Goal: Download file/media

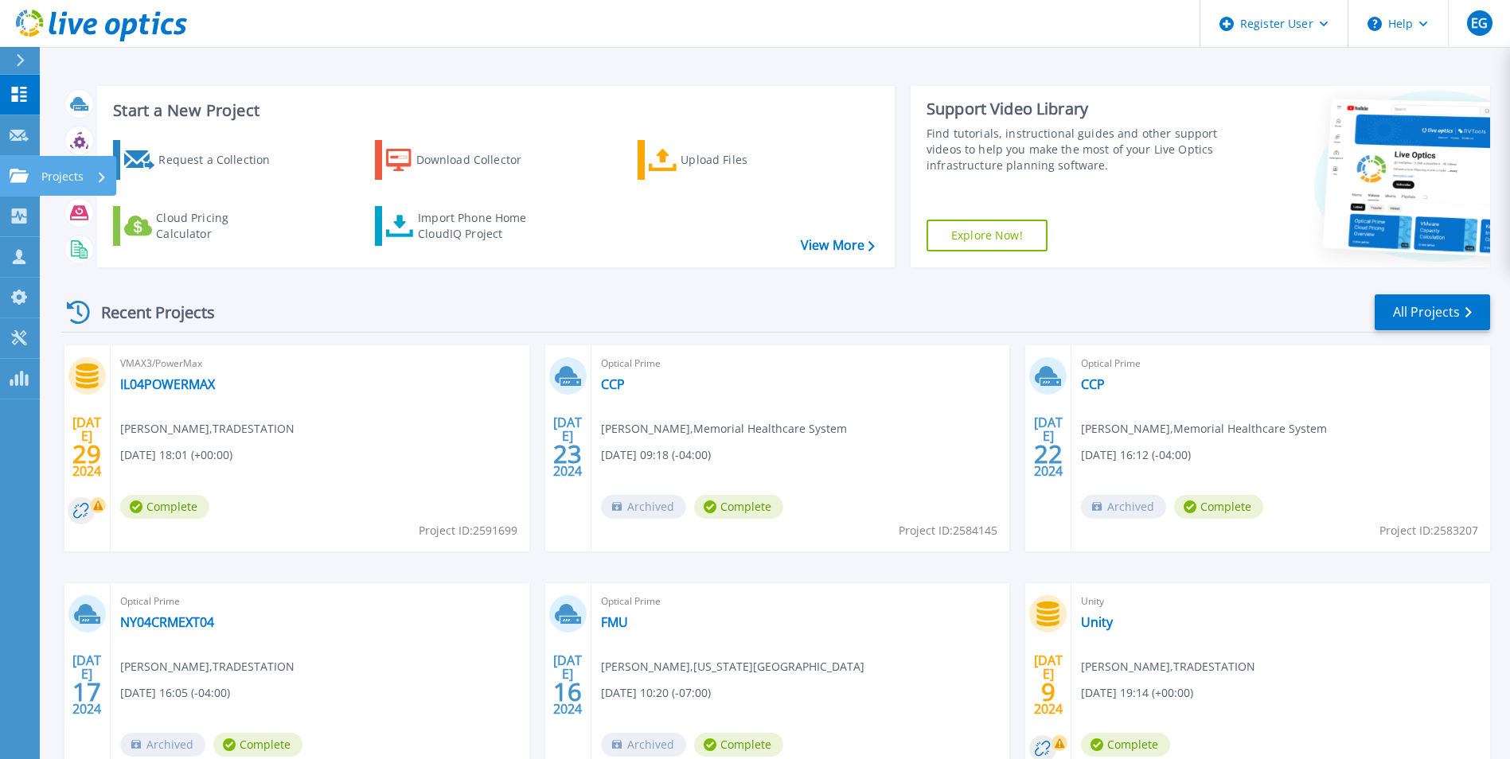
click at [20, 175] on icon at bounding box center [19, 176] width 19 height 14
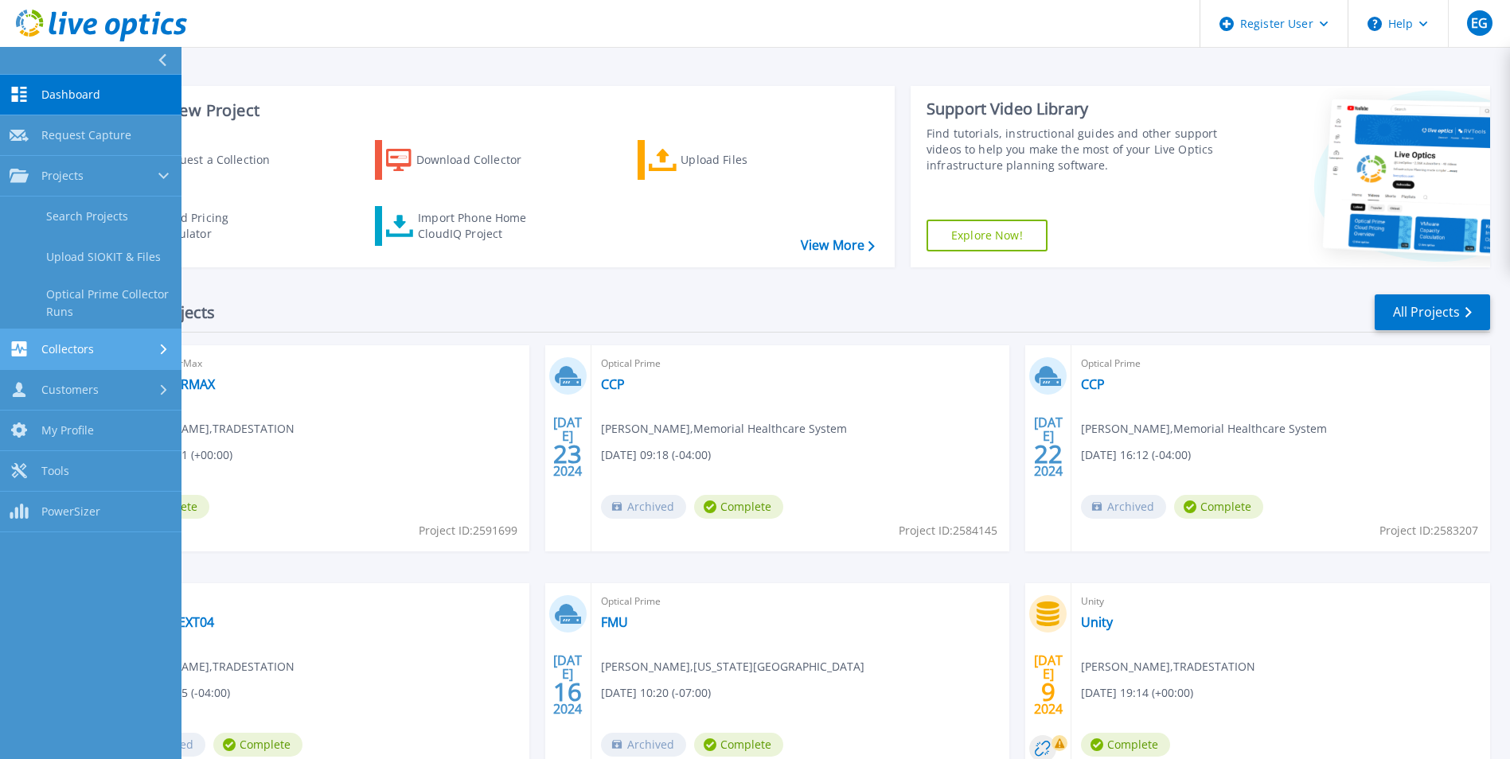
click at [113, 341] on link "Collectors Collectors" at bounding box center [91, 350] width 182 height 41
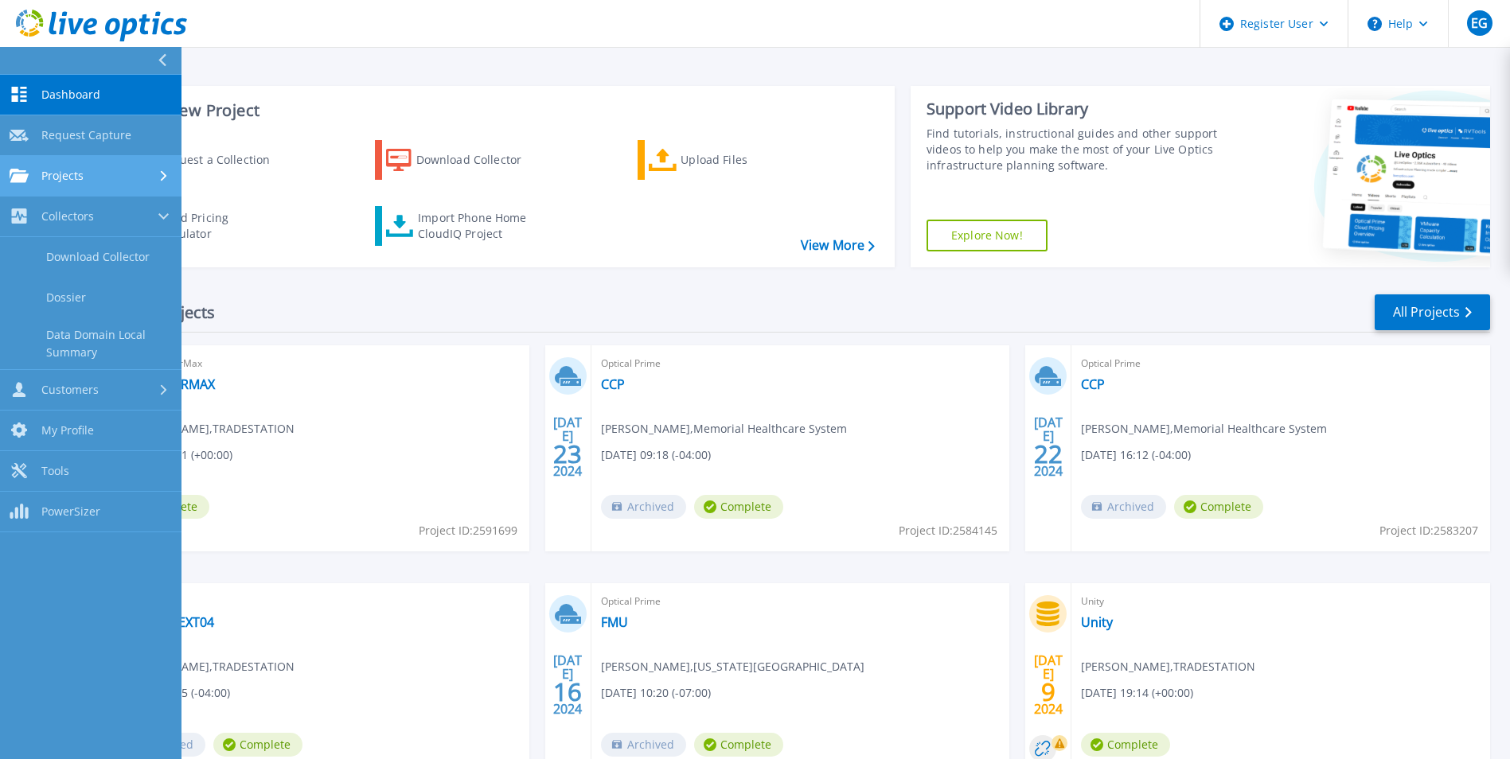
click at [68, 174] on span "Projects" at bounding box center [62, 176] width 42 height 14
click at [450, 324] on div "Recent Projects All Projects" at bounding box center [775, 313] width 1429 height 40
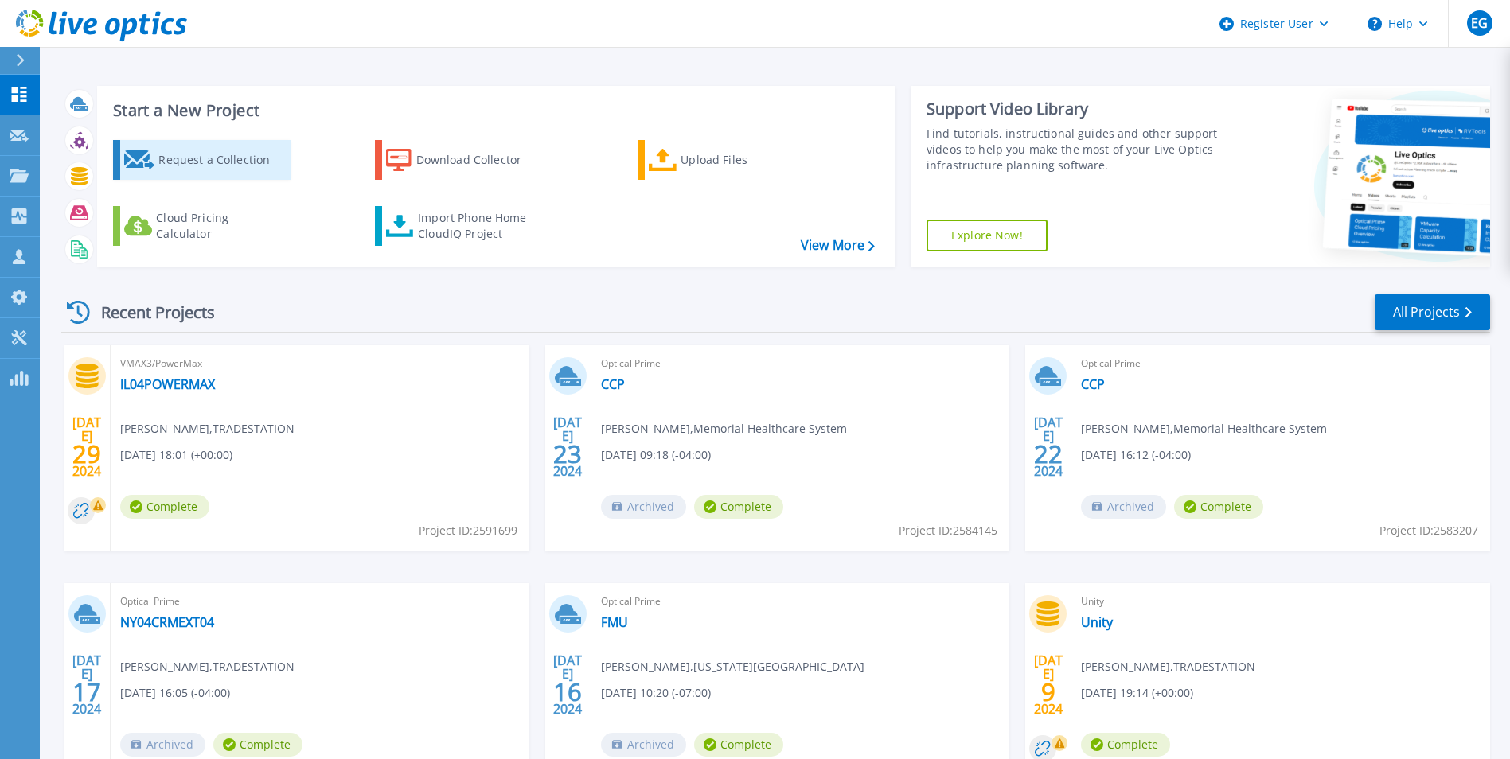
click at [217, 157] on div "Request a Collection" at bounding box center [221, 160] width 127 height 32
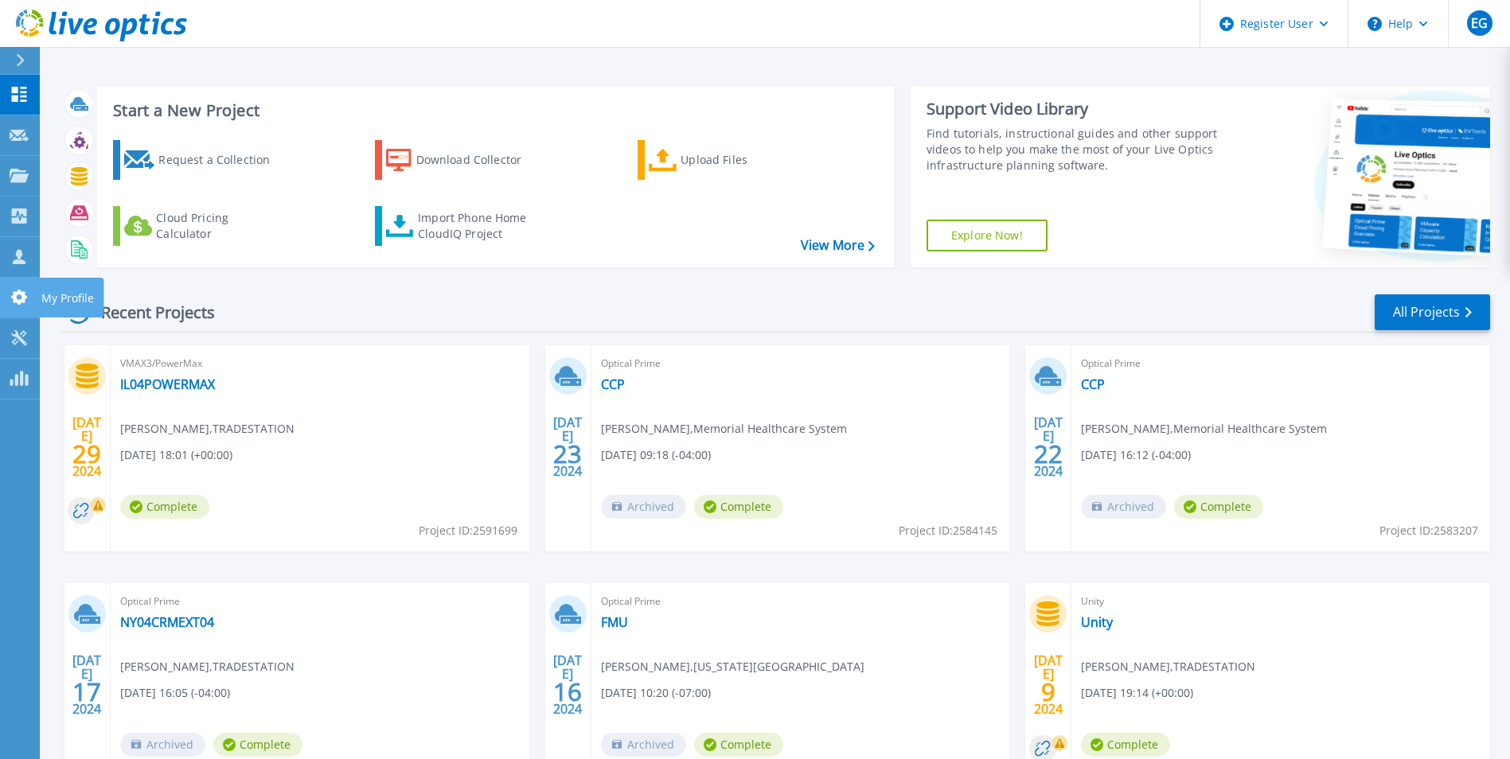
click at [10, 299] on icon at bounding box center [19, 297] width 19 height 15
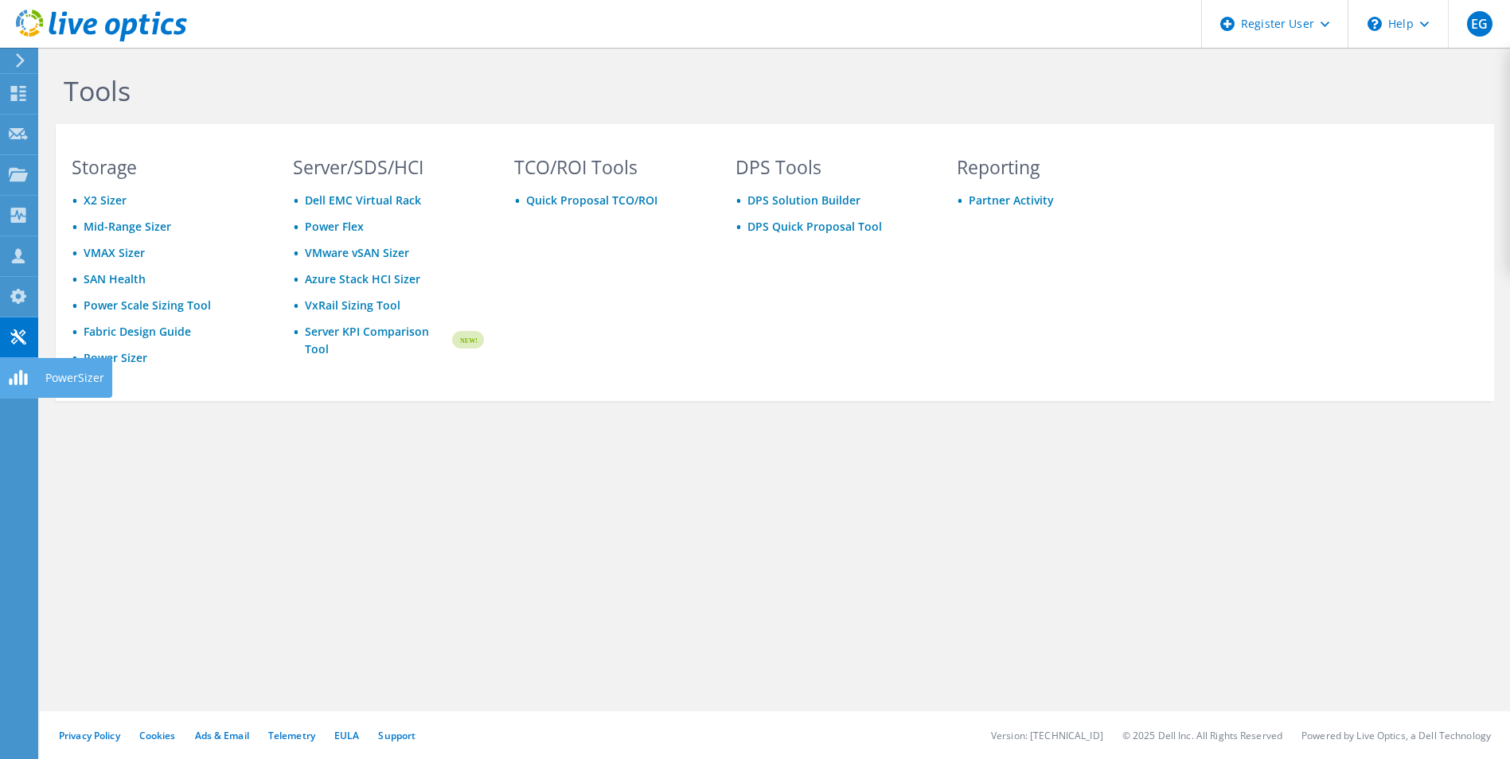
click at [18, 220] on use at bounding box center [18, 215] width 15 height 15
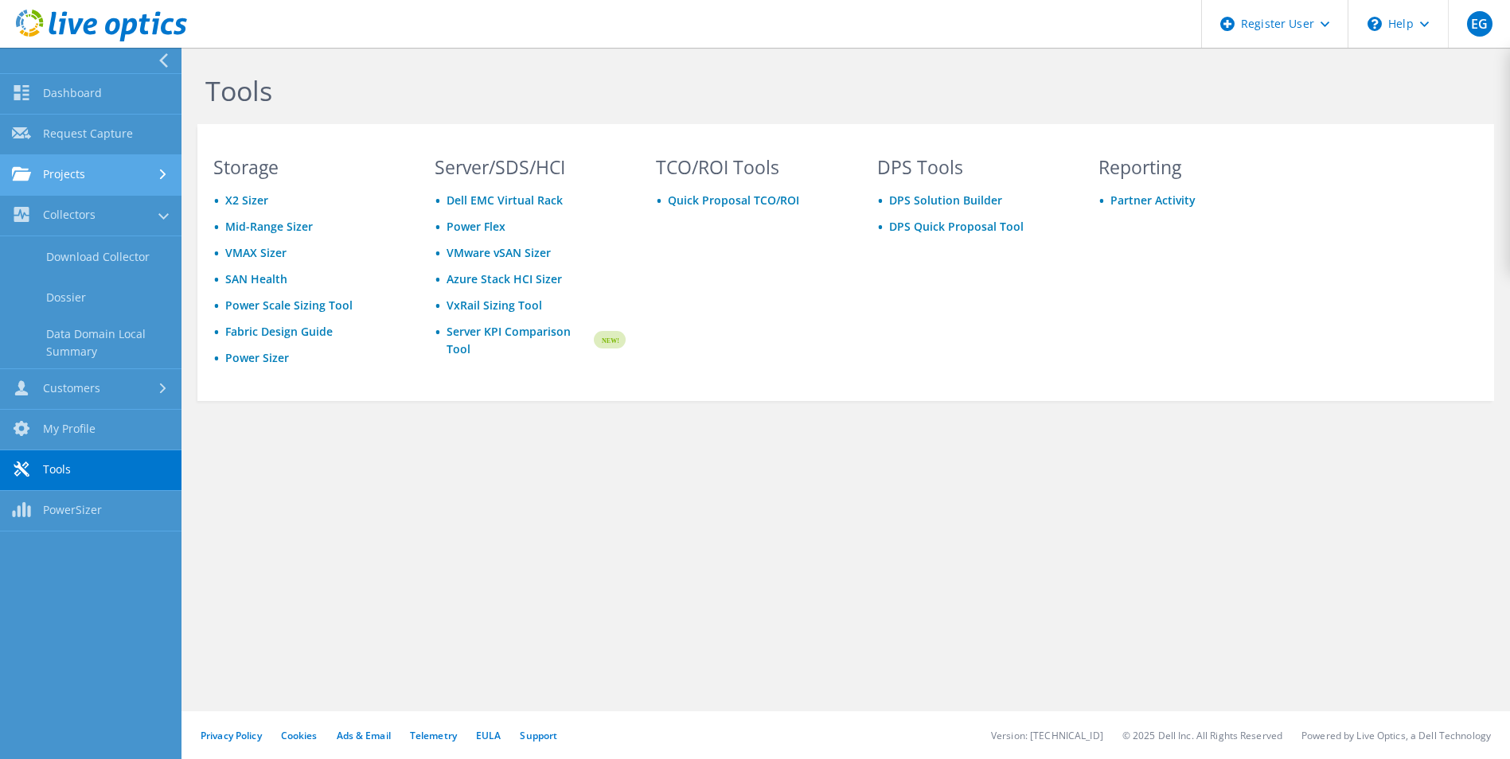
click at [63, 174] on link "Projects" at bounding box center [91, 175] width 182 height 41
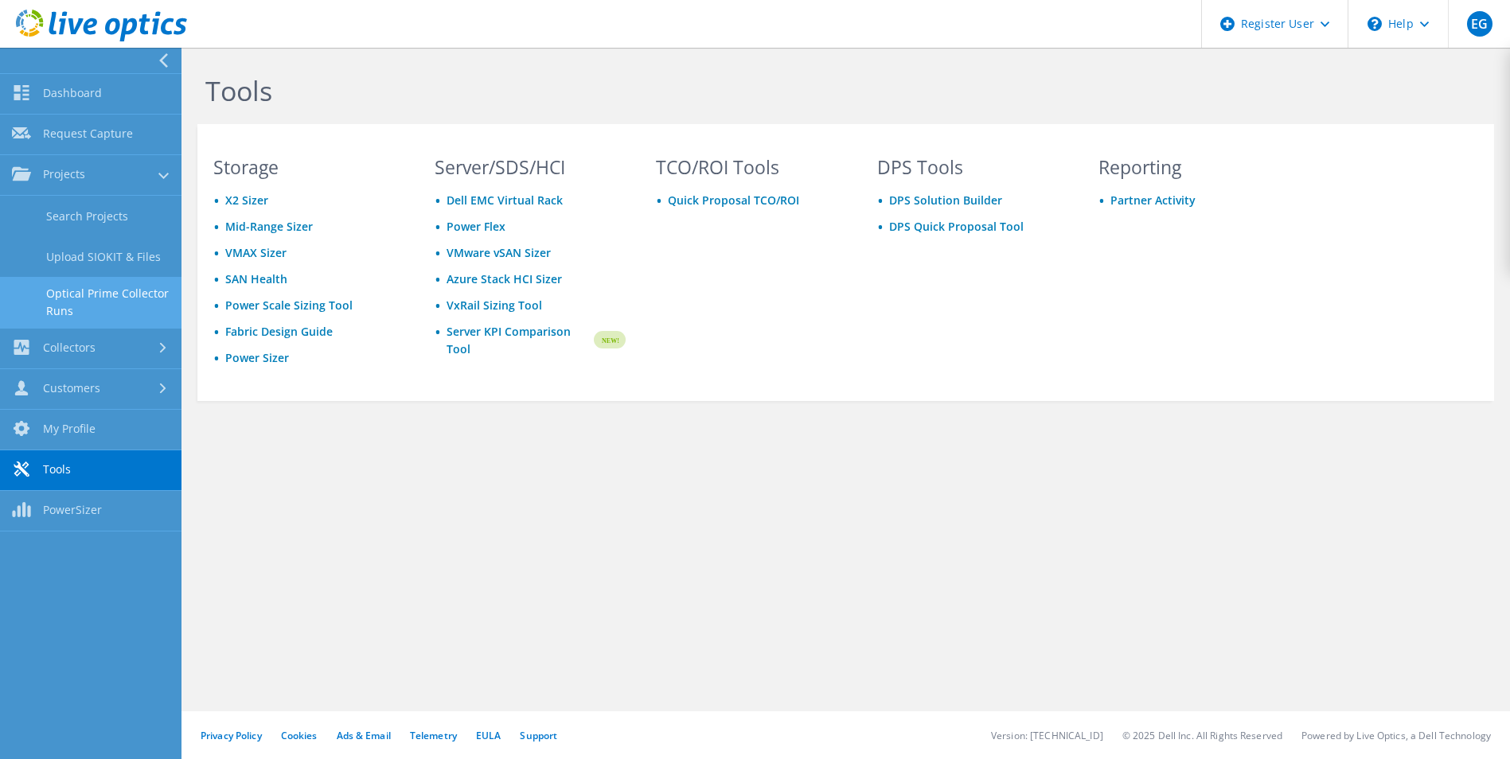
click at [127, 284] on link "Optical Prime Collector Runs" at bounding box center [91, 302] width 182 height 51
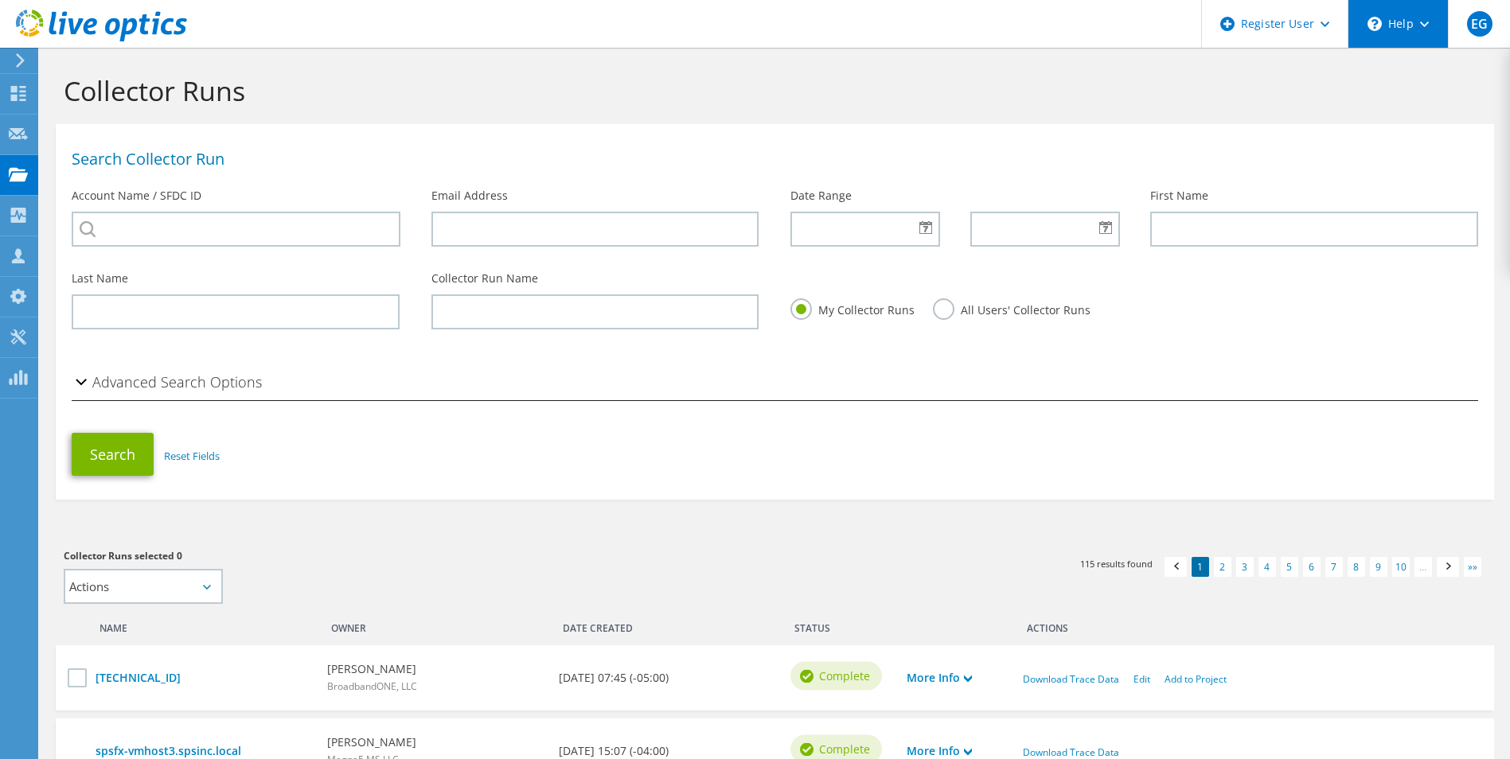
click at [1429, 22] on div "\n Help" at bounding box center [1398, 24] width 100 height 48
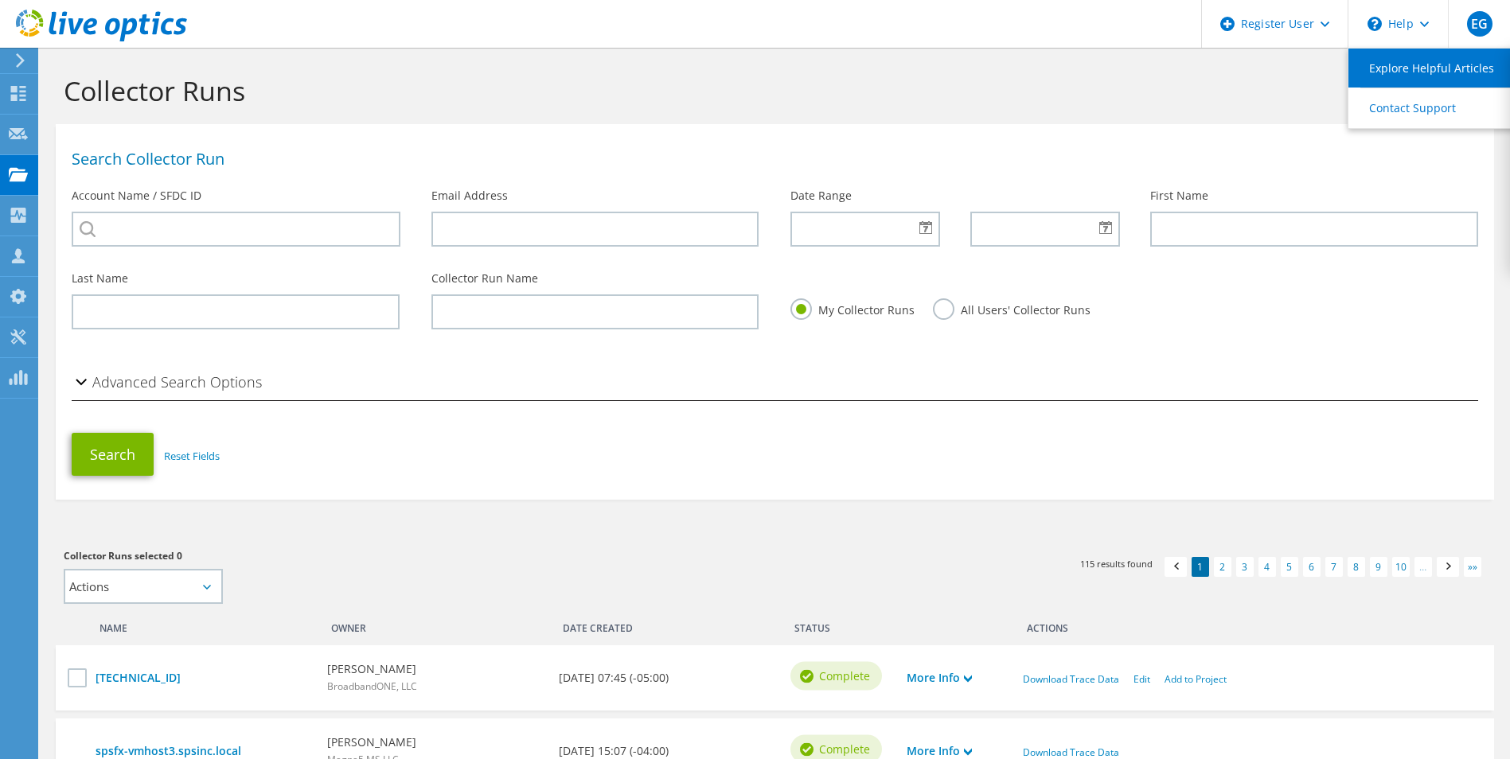
click at [1411, 62] on link "Explore Helpful Articles" at bounding box center [1438, 68] width 178 height 39
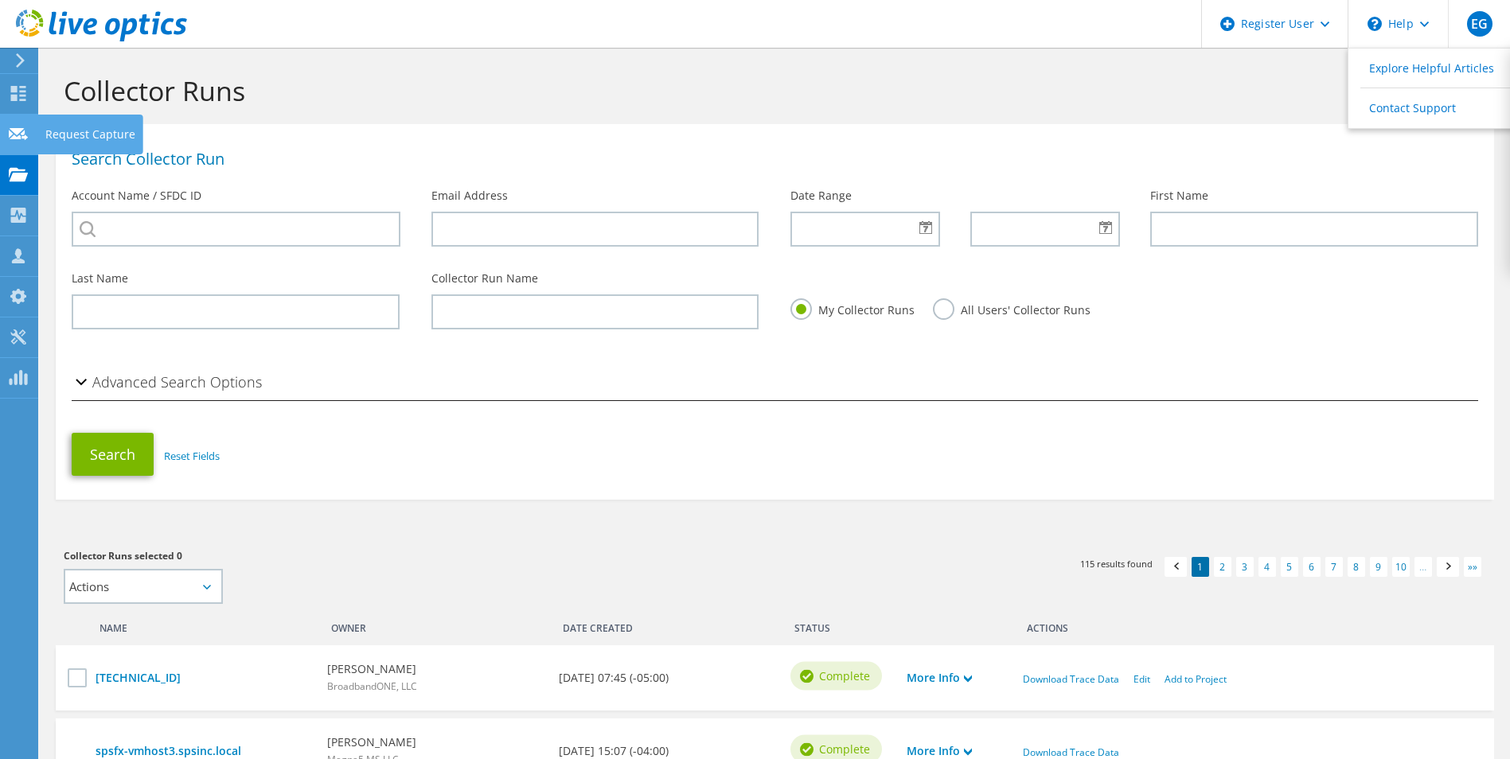
click at [15, 134] on icon at bounding box center [18, 134] width 19 height 15
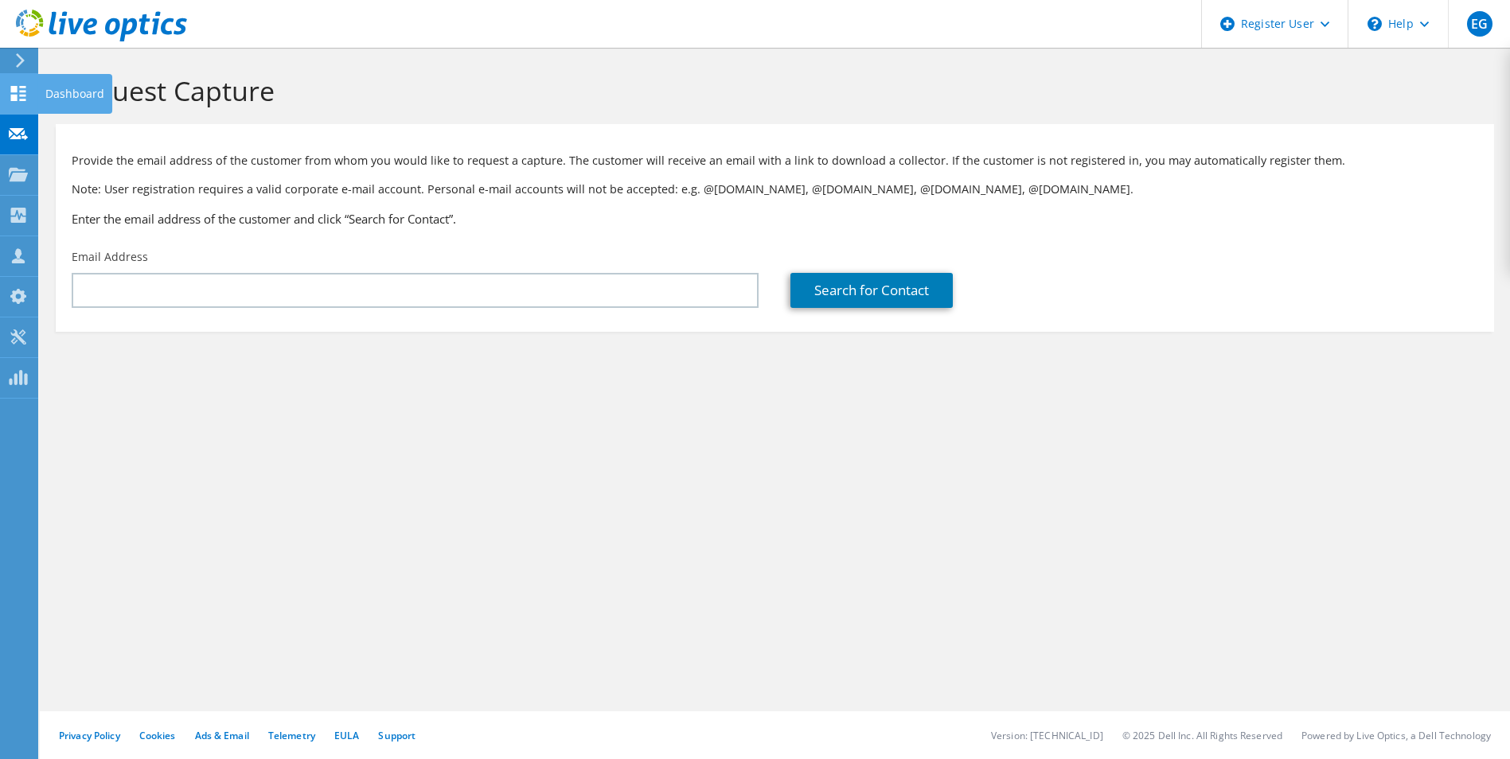
click at [20, 92] on use at bounding box center [18, 93] width 15 height 15
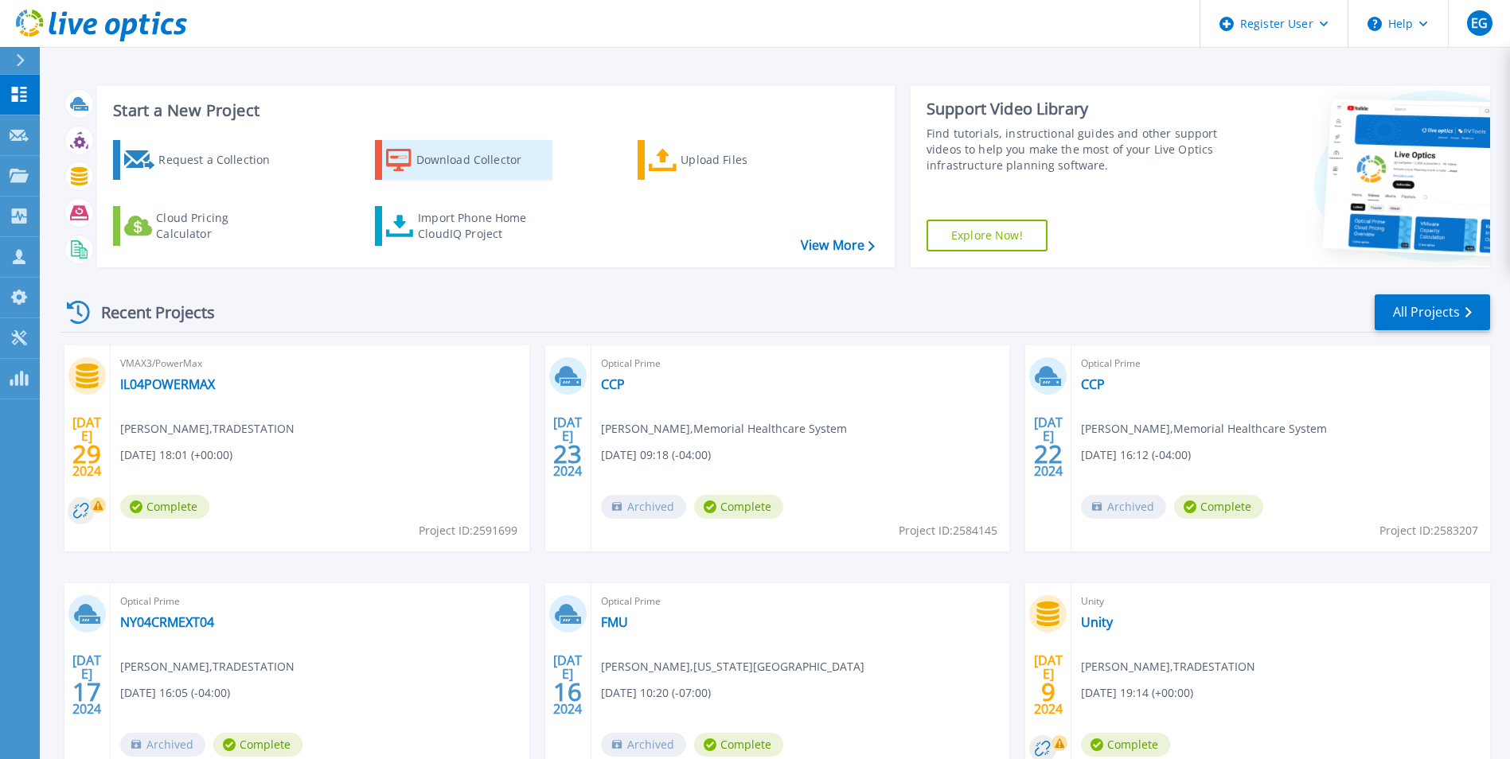
click at [502, 162] on div "Download Collector" at bounding box center [479, 160] width 127 height 32
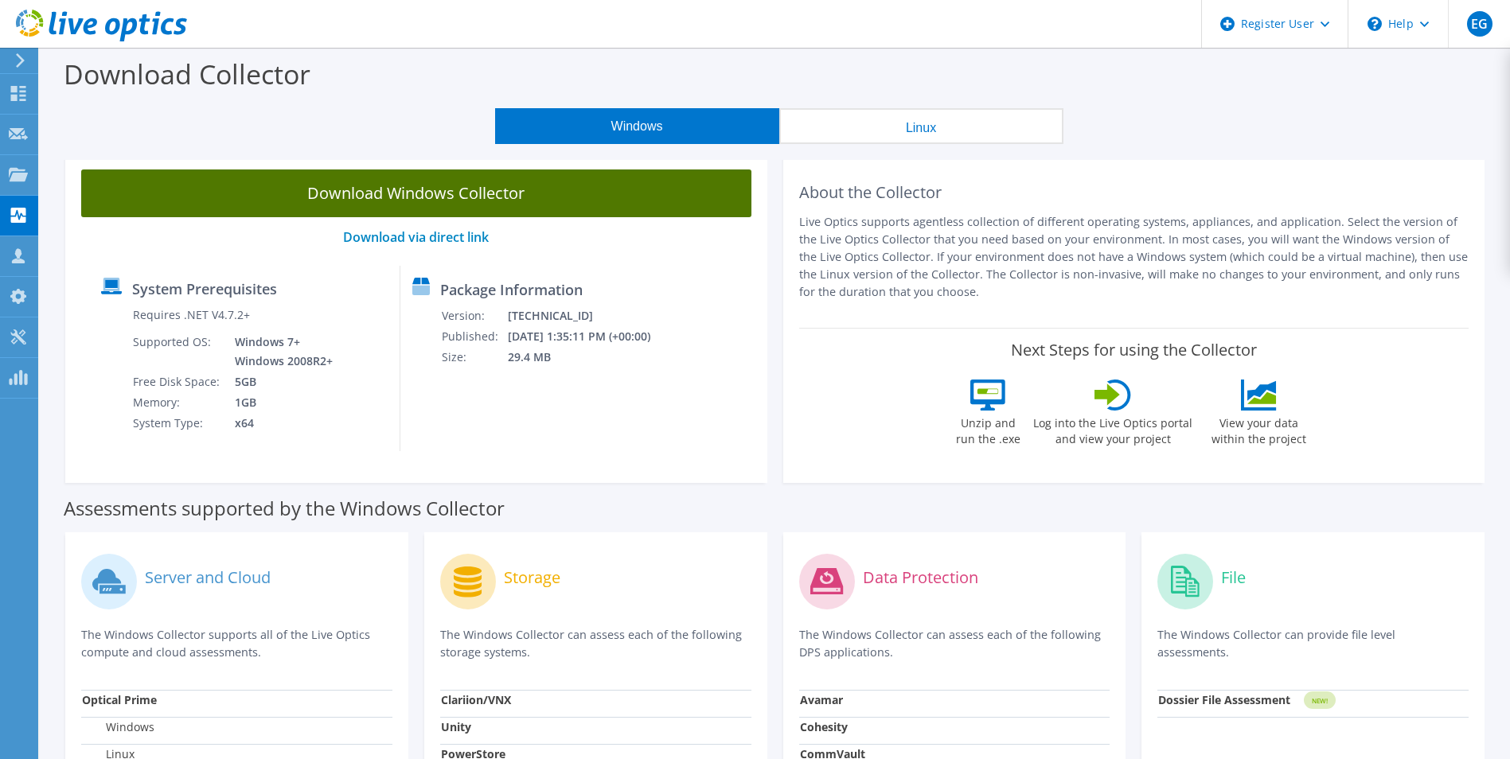
click at [324, 185] on link "Download Windows Collector" at bounding box center [416, 194] width 670 height 48
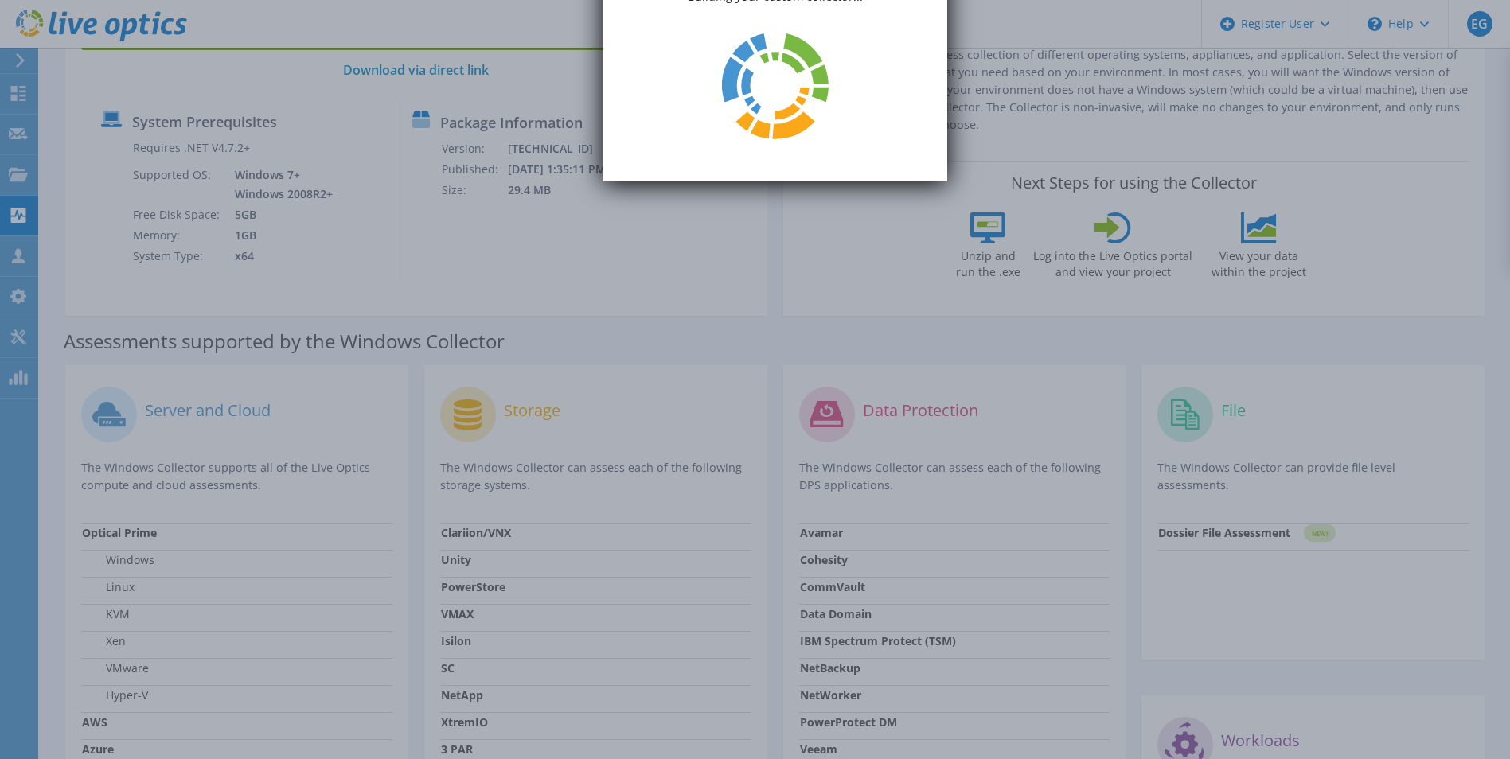
scroll to position [318, 0]
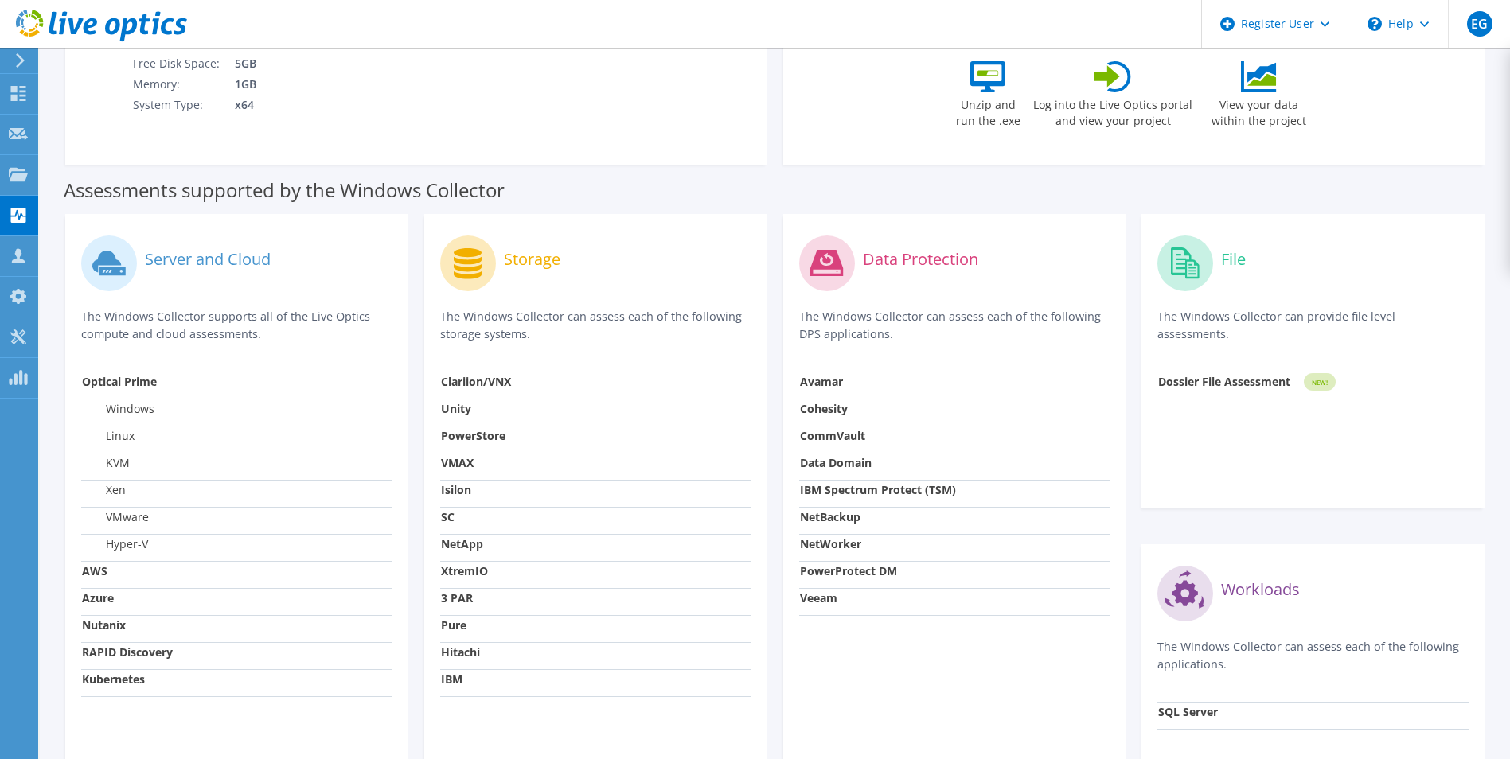
click at [118, 626] on strong "Nutanix" at bounding box center [104, 625] width 44 height 15
